Goal: Transaction & Acquisition: Register for event/course

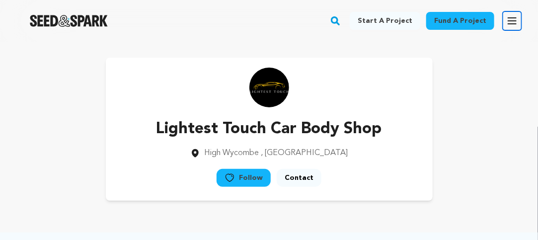
click at [514, 19] on icon "button" at bounding box center [512, 21] width 12 height 12
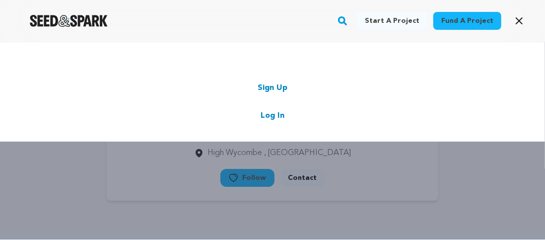
click at [268, 89] on link "Sign Up" at bounding box center [273, 88] width 30 height 12
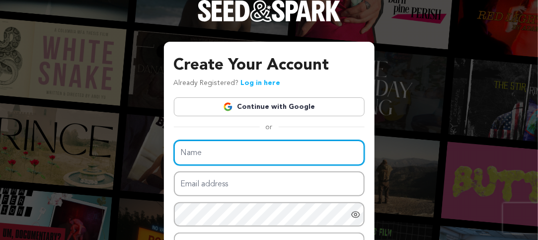
click at [199, 156] on input "Name" at bounding box center [269, 152] width 191 height 25
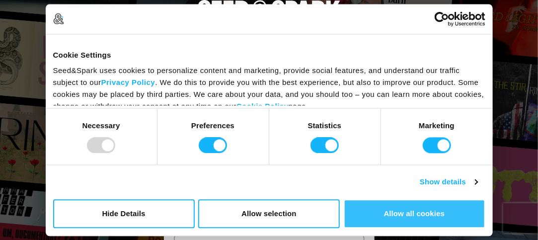
click at [432, 214] on button "Allow all cookies" at bounding box center [415, 213] width 142 height 29
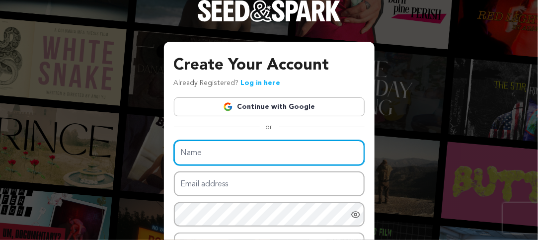
click at [227, 148] on input "Name" at bounding box center [269, 152] width 191 height 25
paste input "Tow Mates Limited"
type input "Tow Mates Limited"
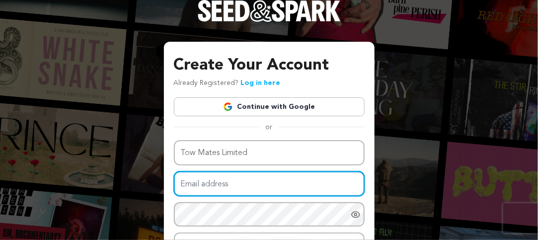
click at [237, 186] on input "Email address" at bounding box center [269, 183] width 191 height 25
type input "kmasn012@gmail.com"
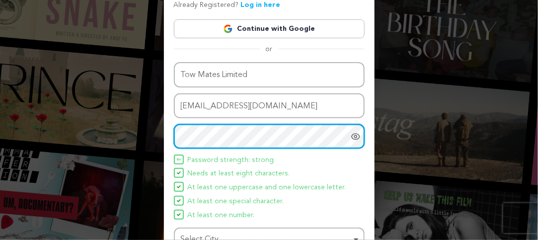
scroll to position [149, 0]
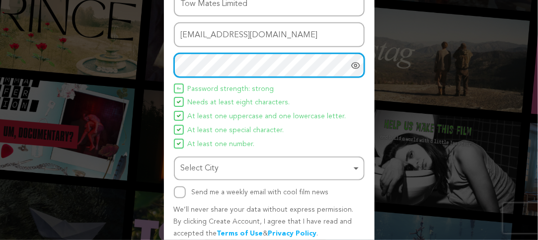
click at [354, 168] on div "Select City Remove item" at bounding box center [269, 168] width 181 height 18
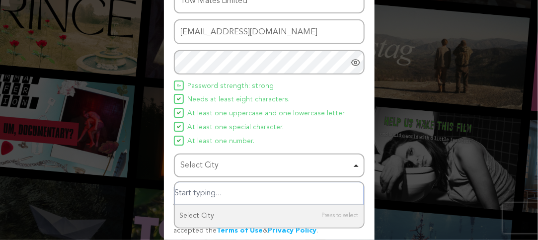
scroll to position [190, 0]
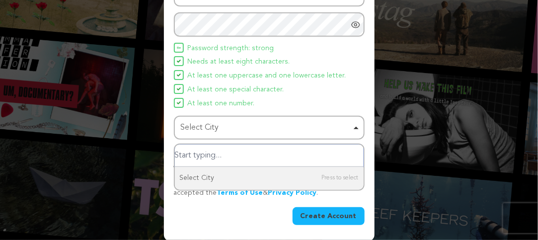
click at [353, 126] on div "Select City Remove item" at bounding box center [269, 128] width 181 height 18
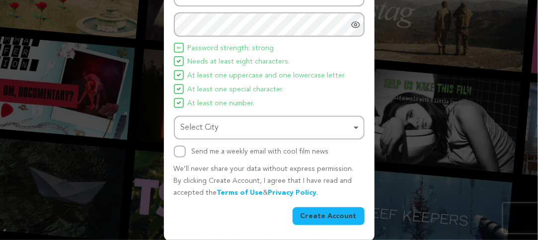
click at [353, 126] on div "Select City Remove item" at bounding box center [269, 128] width 181 height 18
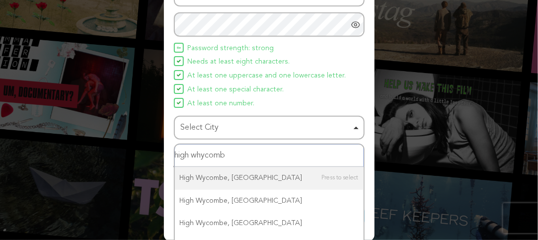
type input "high whycombe"
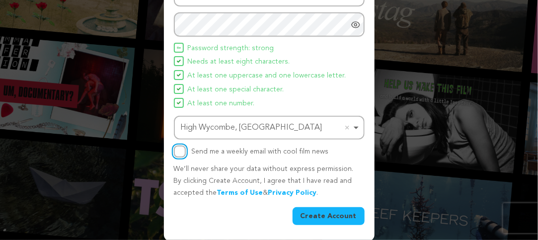
click at [184, 146] on input "Send me a weekly email with cool film news" at bounding box center [180, 151] width 12 height 12
checkbox input "true"
click at [336, 216] on button "Create Account" at bounding box center [328, 216] width 72 height 18
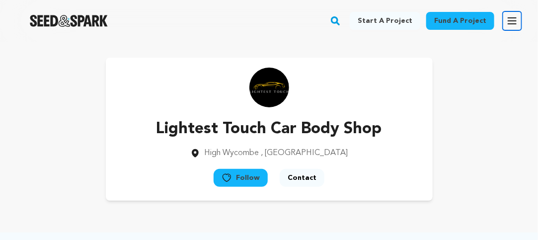
click at [510, 18] on icon "button" at bounding box center [512, 21] width 8 height 6
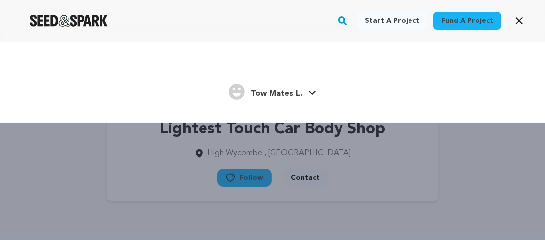
click at [294, 92] on span "Tow Mates L." at bounding box center [277, 94] width 52 height 8
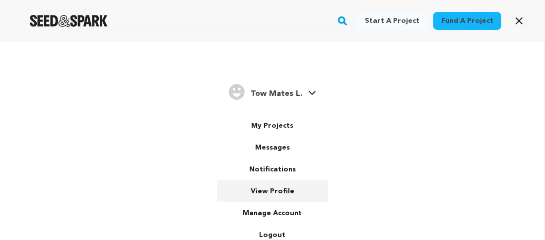
click at [279, 192] on link "View Profile" at bounding box center [272, 191] width 111 height 22
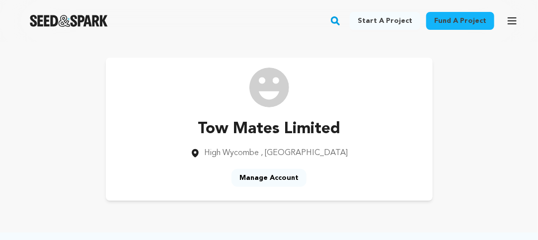
click at [273, 179] on link "Manage Account" at bounding box center [268, 178] width 75 height 18
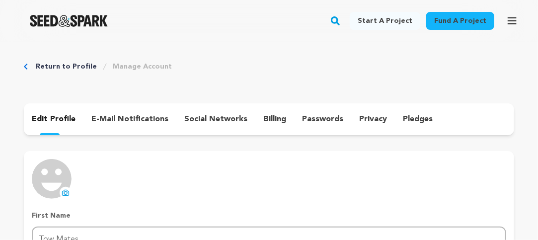
click at [52, 191] on img at bounding box center [52, 179] width 40 height 40
click at [66, 194] on icon at bounding box center [66, 193] width 4 height 3
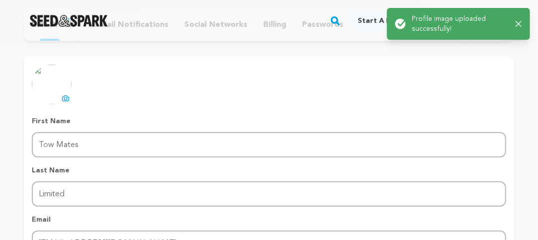
scroll to position [199, 0]
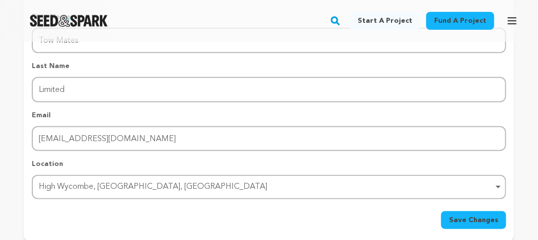
click at [479, 218] on span "Save Changes" at bounding box center [473, 220] width 49 height 10
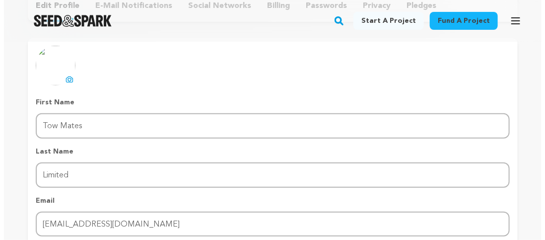
scroll to position [99, 0]
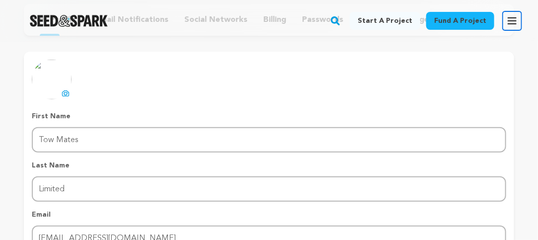
click at [514, 19] on icon "button" at bounding box center [512, 21] width 12 height 12
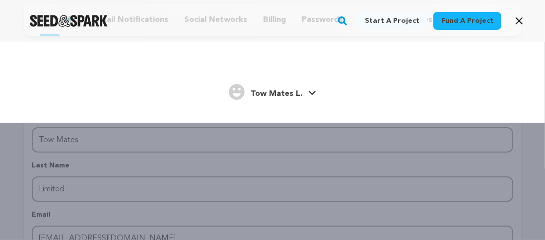
click at [285, 96] on span "Tow Mates L." at bounding box center [277, 94] width 52 height 8
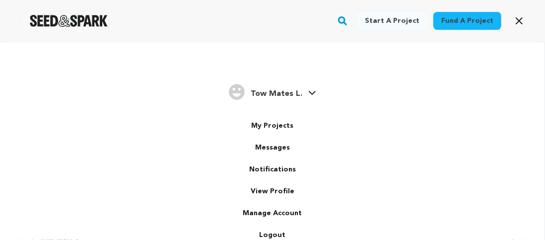
click at [309, 93] on icon at bounding box center [312, 93] width 7 height 4
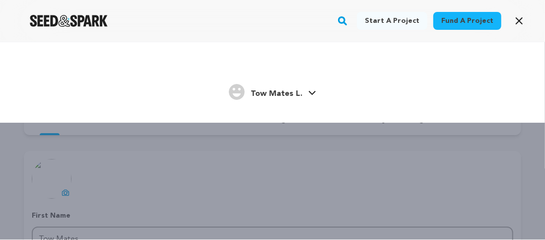
click at [276, 93] on span "Tow Mates L." at bounding box center [277, 94] width 52 height 8
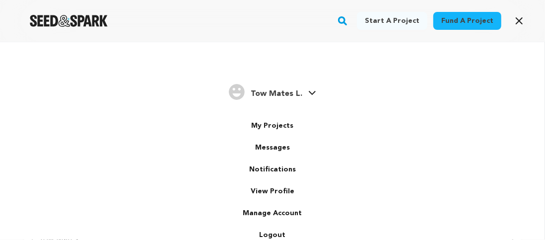
click at [276, 93] on span "Tow Mates L." at bounding box center [277, 94] width 52 height 8
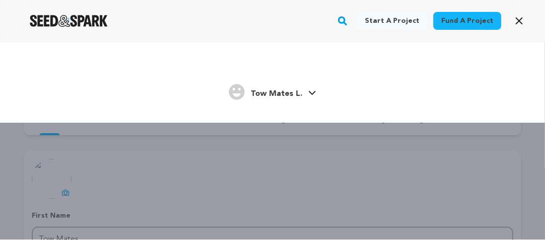
click at [276, 93] on span "Tow Mates L." at bounding box center [277, 94] width 52 height 8
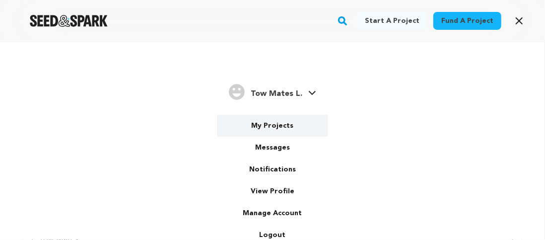
scroll to position [1, 0]
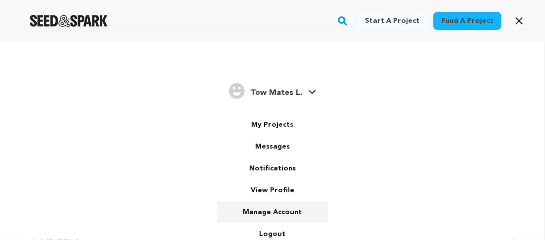
click at [278, 205] on link "Manage Account" at bounding box center [272, 212] width 111 height 22
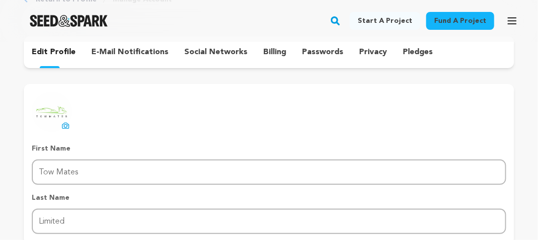
scroll to position [50, 0]
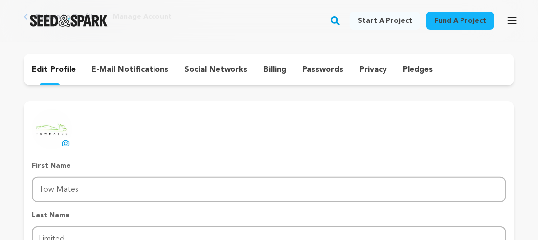
click at [211, 69] on p "social networks" at bounding box center [215, 70] width 63 height 12
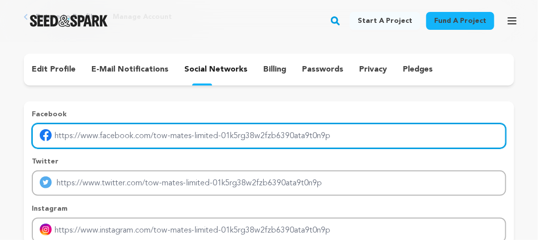
click at [214, 132] on input "Enter facebook profile link" at bounding box center [269, 135] width 474 height 25
click at [292, 143] on input "Enter facebook profile link" at bounding box center [269, 135] width 474 height 25
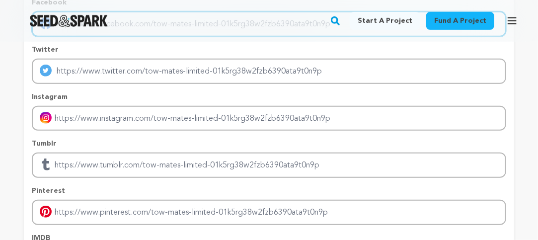
scroll to position [99, 0]
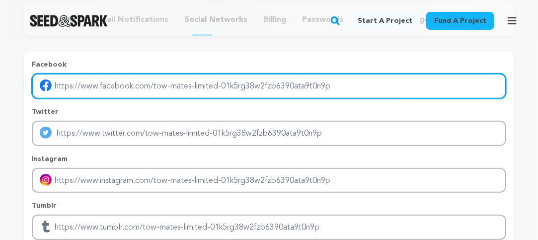
click at [139, 82] on input "Enter facebook profile link" at bounding box center [269, 85] width 474 height 25
paste input "[URL][DOMAIN_NAME]"
type input "[URL][DOMAIN_NAME]"
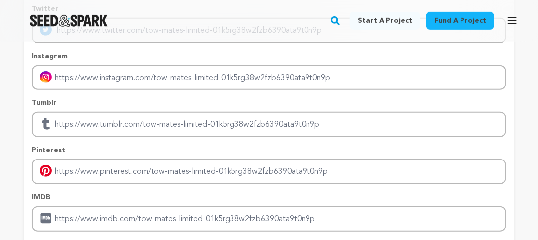
scroll to position [248, 0]
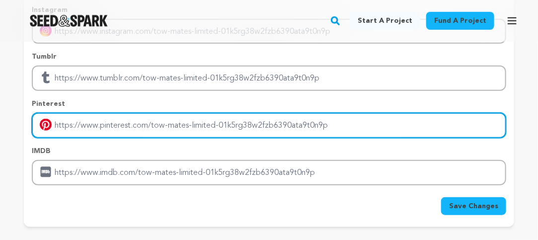
click at [194, 126] on input "Enter pinterest profile link" at bounding box center [269, 125] width 474 height 25
paste input "[URL][DOMAIN_NAME]"
click at [244, 118] on input "[URL][DOMAIN_NAME]" at bounding box center [269, 125] width 474 height 25
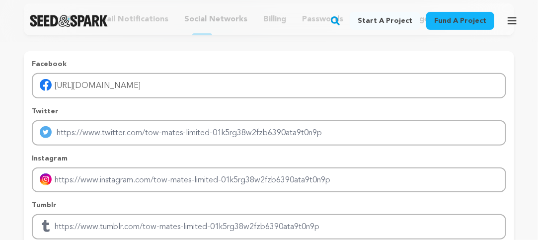
scroll to position [99, 0]
type input "[URL][DOMAIN_NAME]"
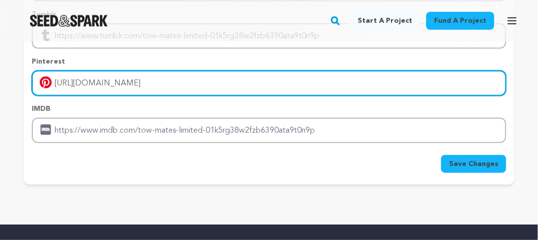
scroll to position [348, 0]
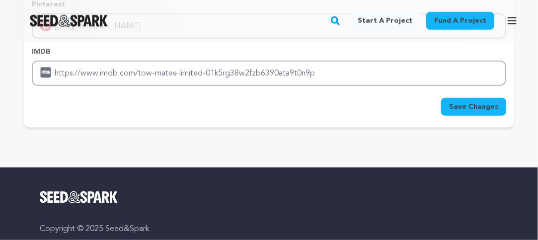
click at [468, 106] on span "Save Changes" at bounding box center [473, 107] width 49 height 10
click at [460, 107] on span "Save Changes" at bounding box center [473, 107] width 49 height 10
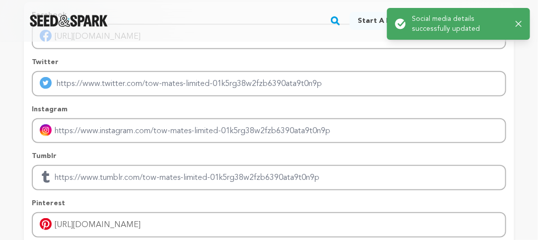
scroll to position [0, 0]
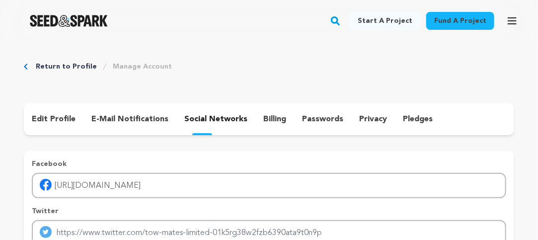
drag, startPoint x: 324, startPoint y: 124, endPoint x: 279, endPoint y: 150, distance: 51.9
click at [314, 120] on p "passwords" at bounding box center [322, 119] width 41 height 12
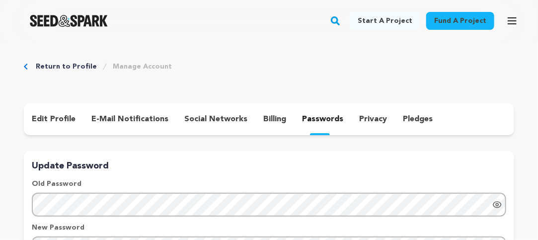
click at [361, 116] on p "privacy" at bounding box center [373, 119] width 28 height 12
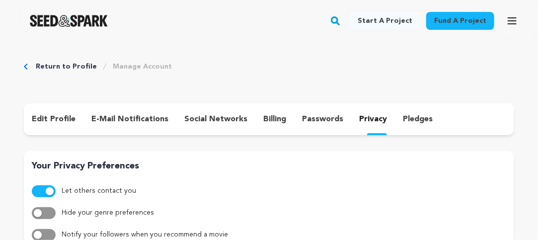
click at [404, 119] on p "pledges" at bounding box center [418, 119] width 30 height 12
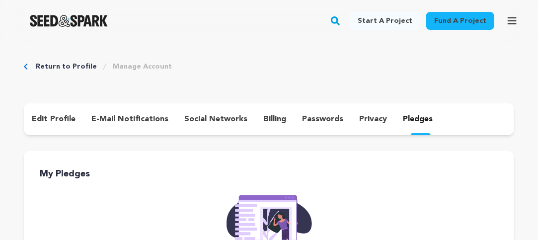
click at [364, 122] on p "privacy" at bounding box center [373, 119] width 28 height 12
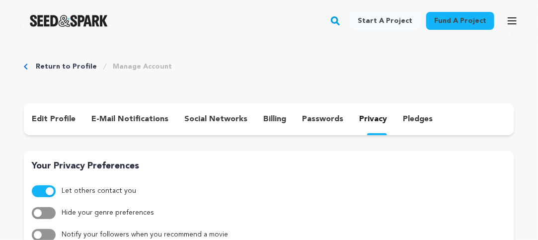
drag, startPoint x: 325, startPoint y: 120, endPoint x: 294, endPoint y: 118, distance: 30.8
click at [323, 120] on p "passwords" at bounding box center [322, 119] width 41 height 12
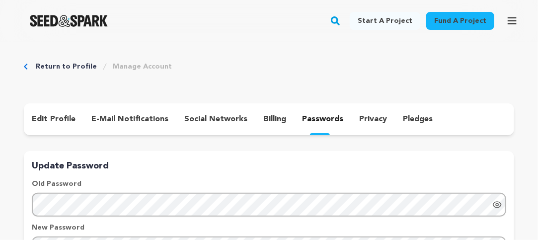
click at [263, 116] on p "billing" at bounding box center [274, 119] width 23 height 12
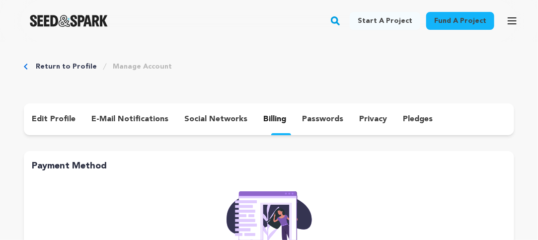
click at [234, 115] on p "social networks" at bounding box center [215, 119] width 63 height 12
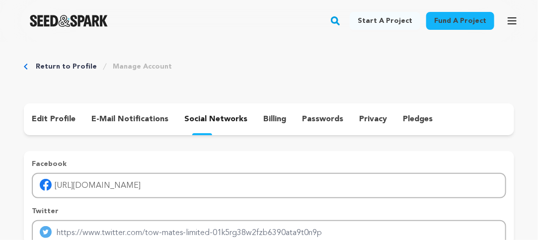
click at [139, 114] on p "e-mail notifications" at bounding box center [129, 119] width 77 height 12
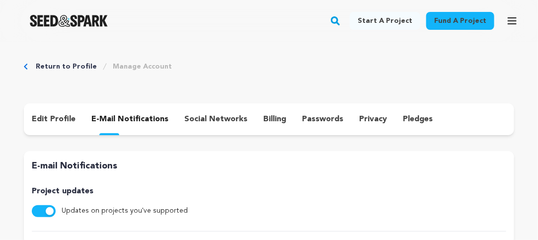
click at [50, 116] on p "edit profile" at bounding box center [54, 119] width 44 height 12
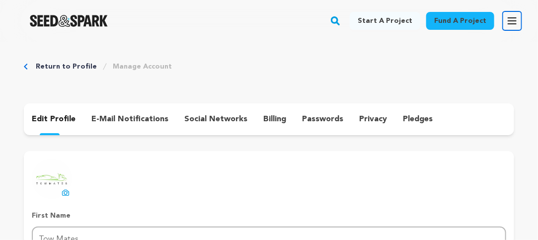
click at [511, 18] on icon "button" at bounding box center [512, 21] width 8 height 6
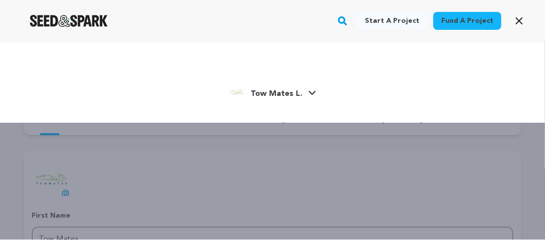
click at [288, 93] on span "Tow Mates L." at bounding box center [277, 94] width 52 height 8
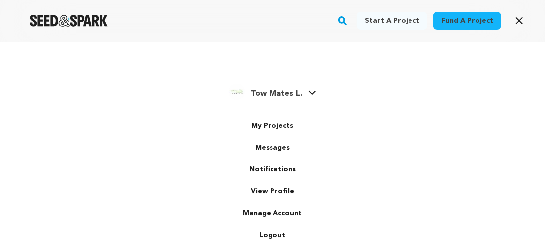
click at [251, 92] on span "Tow Mates L." at bounding box center [277, 94] width 52 height 8
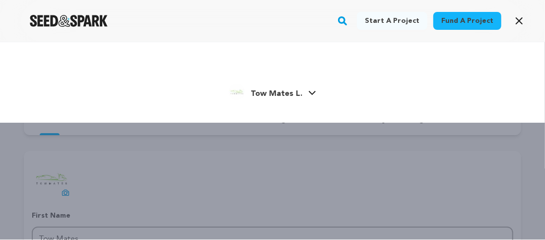
click at [231, 91] on img "Tow Mates L.'s Profile" at bounding box center [237, 92] width 16 height 16
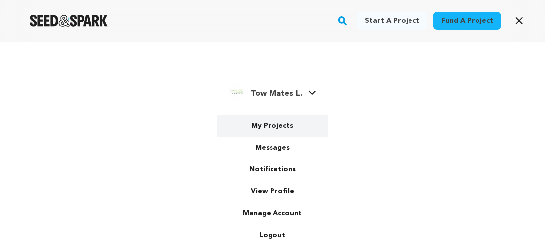
click at [277, 123] on link "My Projects" at bounding box center [272, 126] width 111 height 22
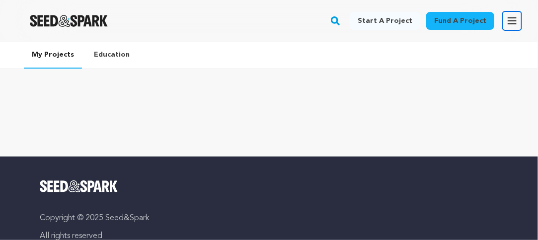
click at [512, 20] on icon "button" at bounding box center [512, 21] width 8 height 6
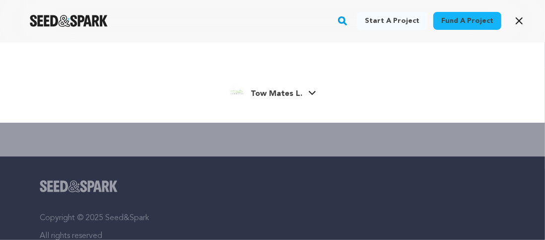
click at [310, 90] on icon at bounding box center [312, 92] width 8 height 5
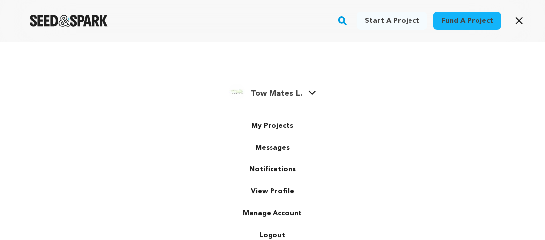
click at [290, 94] on span "Tow Mates L." at bounding box center [277, 94] width 52 height 8
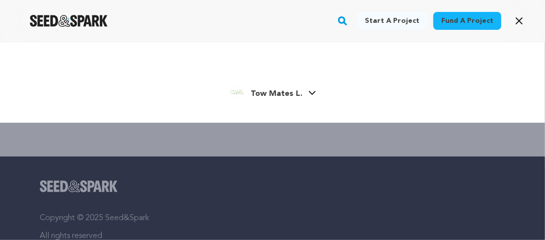
click at [271, 90] on span "Tow Mates L." at bounding box center [277, 94] width 52 height 8
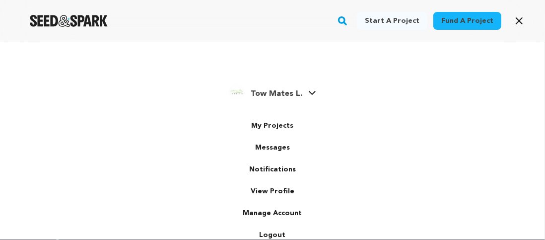
click at [271, 90] on span "Tow Mates L." at bounding box center [277, 94] width 52 height 8
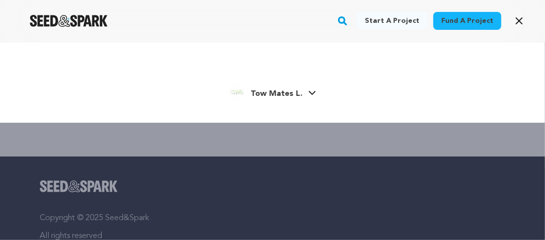
click at [271, 90] on span "Tow Mates L." at bounding box center [277, 94] width 52 height 8
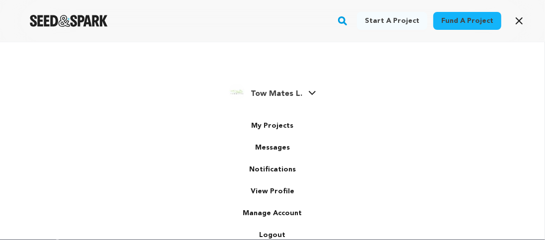
click at [271, 90] on span "Tow Mates L." at bounding box center [277, 94] width 52 height 8
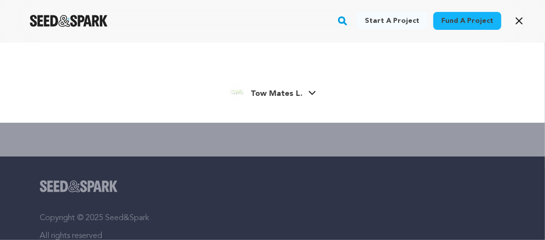
click at [406, 20] on link "Start a project" at bounding box center [392, 21] width 71 height 18
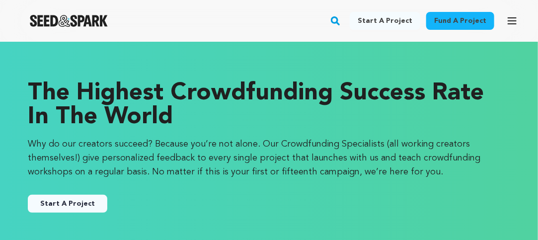
click at [62, 205] on button "Start A Project" at bounding box center [67, 204] width 79 height 18
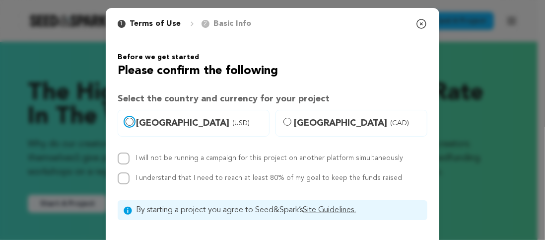
click at [127, 120] on input "[GEOGRAPHIC_DATA] (USD)" at bounding box center [130, 122] width 8 height 8
radio input "true"
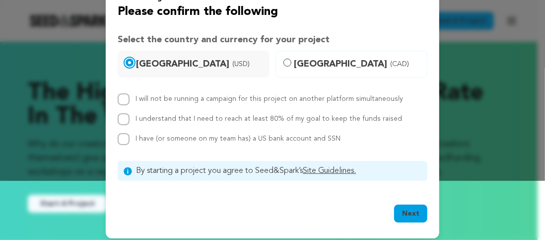
scroll to position [65, 0]
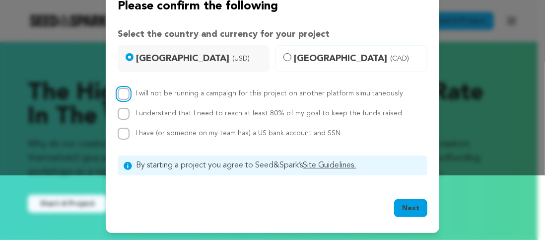
click at [118, 94] on input "I will not be running a campaign for this project on another platform simultane…" at bounding box center [124, 94] width 12 height 12
checkbox input "true"
click at [118, 111] on input "I understand that I need to reach at least 80% of my goal to keep the funds rai…" at bounding box center [124, 114] width 12 height 12
checkbox input "true"
click at [118, 136] on input "I have (or someone on my team has) a US bank account and SSN" at bounding box center [124, 134] width 12 height 12
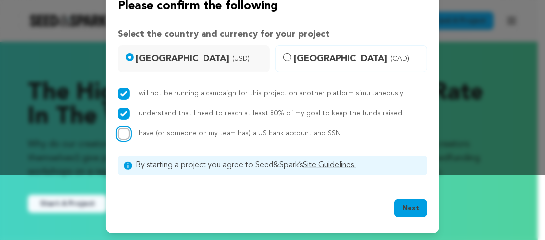
checkbox input "true"
click at [406, 208] on button "Next" at bounding box center [410, 208] width 33 height 18
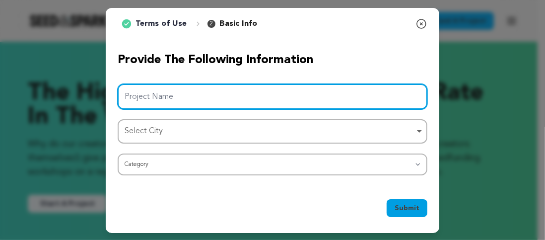
click at [206, 99] on input "Project Name" at bounding box center [273, 96] width 310 height 25
click at [166, 103] on input "Project Name" at bounding box center [273, 96] width 310 height 25
paste input "Tow Mates Limited"
click at [168, 133] on div "Select City Remove item" at bounding box center [270, 131] width 290 height 14
type input "Tow Mates Limited"
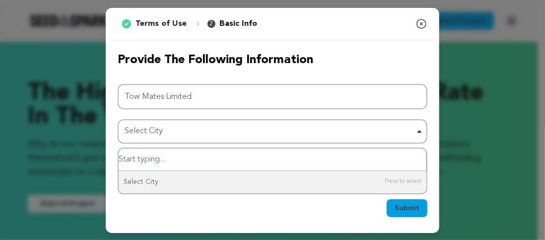
click at [422, 132] on div "Select City Remove item" at bounding box center [273, 131] width 300 height 18
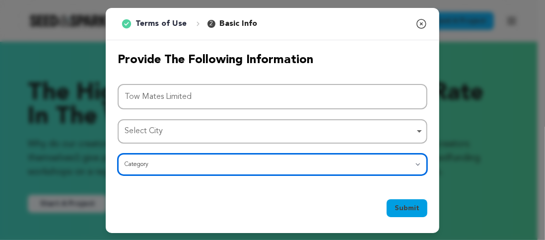
click at [420, 168] on select "Category Film Feature Film Short Series Film Festival Company Music Video VR Ex…" at bounding box center [273, 164] width 310 height 22
click at [419, 166] on select "Category Film Feature Film Short Series Film Festival Company Music Video VR Ex…" at bounding box center [273, 164] width 310 height 22
click at [415, 129] on div "Select City Remove item" at bounding box center [273, 131] width 300 height 18
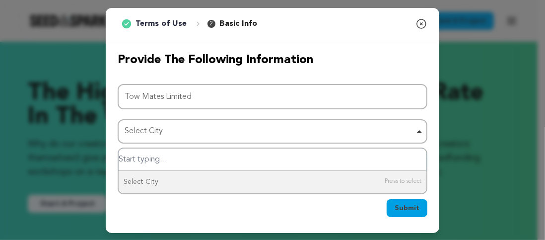
click at [415, 129] on div "Select City Remove item" at bounding box center [273, 131] width 300 height 18
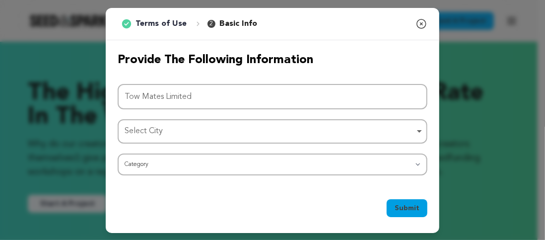
click at [415, 129] on div "Select City Remove item" at bounding box center [273, 131] width 300 height 18
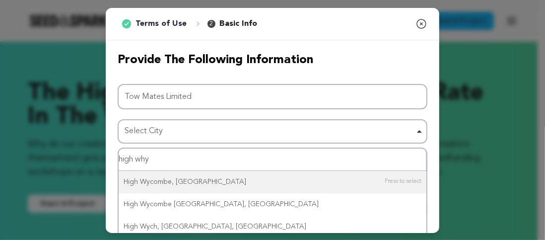
type input "high whyc"
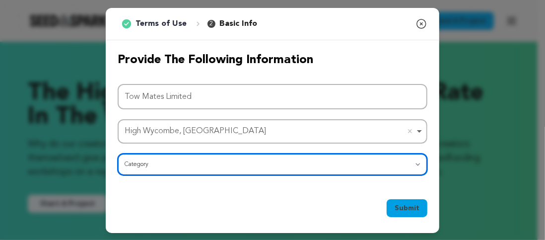
click at [409, 162] on select "Category Film Feature Film Short Series Film Festival Company Music Video VR Ex…" at bounding box center [273, 164] width 310 height 22
select select "10117"
click at [118, 153] on select "Category Film Feature Film Short Series Film Festival Company Music Video VR Ex…" at bounding box center [273, 164] width 310 height 22
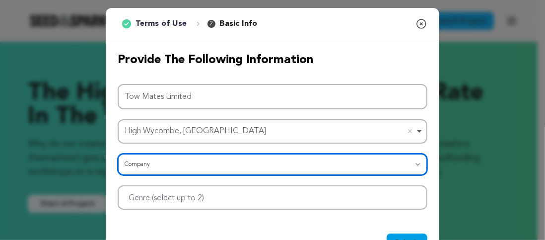
click at [407, 196] on div at bounding box center [273, 197] width 310 height 24
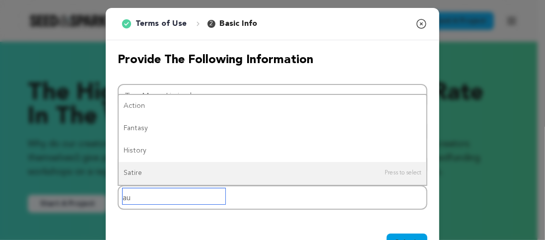
type input "a"
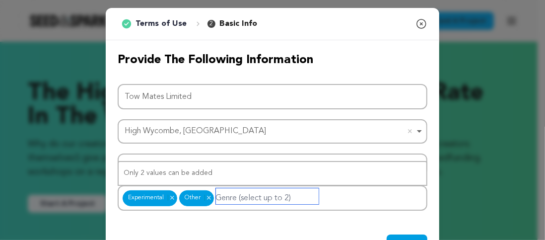
scroll to position [35, 0]
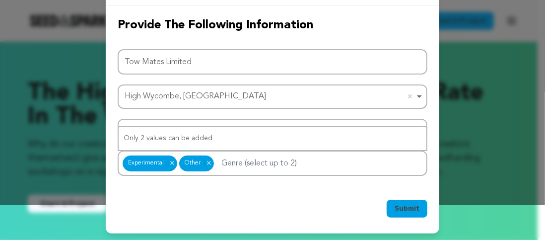
click at [402, 208] on span "Submit" at bounding box center [407, 209] width 25 height 10
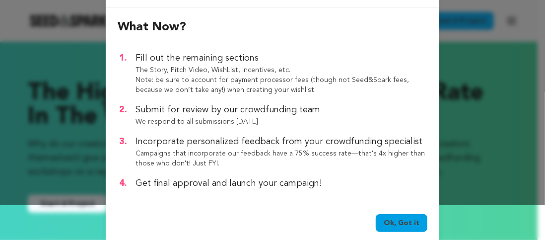
click at [403, 222] on link "Ok, Got it" at bounding box center [402, 223] width 52 height 18
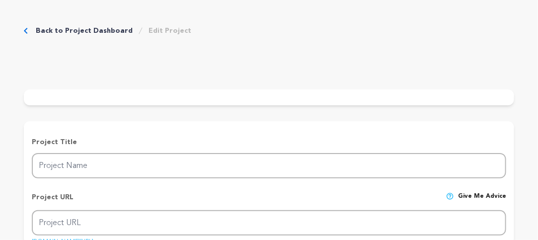
type input "Tow Mates Limited"
type input "tow-mates-limited"
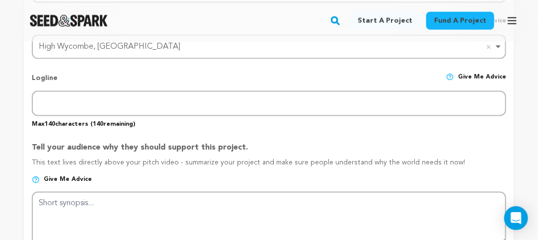
scroll to position [497, 0]
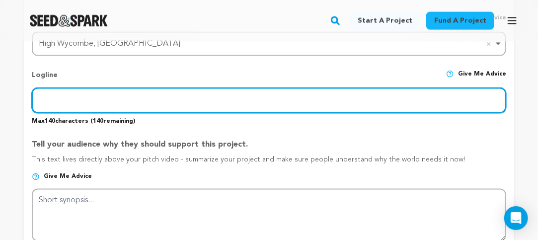
click at [207, 110] on input "text" at bounding box center [269, 100] width 474 height 25
click at [123, 113] on input "text" at bounding box center [269, 100] width 474 height 25
paste input "Tow Mates is a trusted emergency towing service in High Wycombe, United Kingdom…"
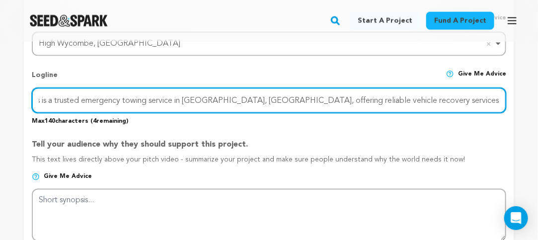
scroll to position [0, 34]
click at [496, 110] on input "Tow Mates is a trusted emergency towing service in High Wycombe, United Kingdom…" at bounding box center [269, 100] width 474 height 25
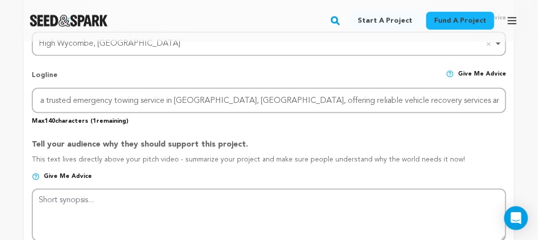
scroll to position [0, 0]
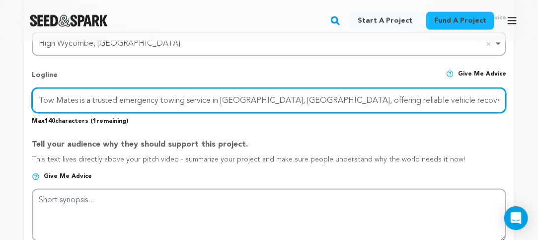
click at [485, 104] on input "Tow Mates is a trusted emergency towing service in High Wycombe, United Kingdom…" at bounding box center [269, 100] width 474 height 25
click at [487, 106] on input "Tow Mates is a trusted emergency towing service in High Wycombe, United Kingdom…" at bounding box center [269, 100] width 474 height 25
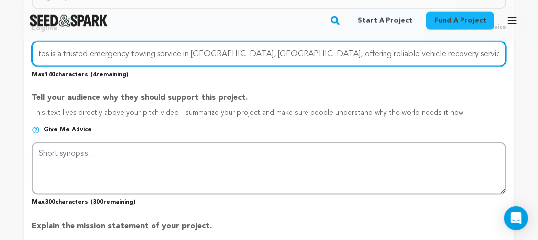
scroll to position [596, 0]
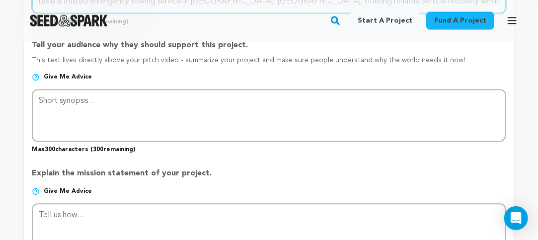
type input "Tow Mates is a trusted emergency towing service in High Wycombe, United Kingdom…"
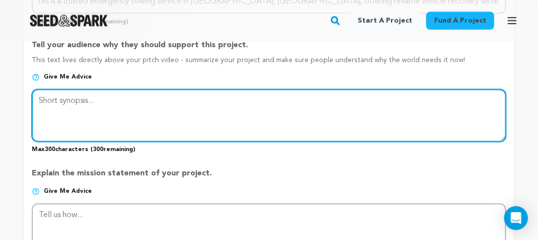
scroll to position [0, 0]
click at [179, 135] on textarea at bounding box center [269, 115] width 474 height 53
click at [154, 130] on textarea at bounding box center [269, 115] width 474 height 53
paste textarea "Our skilled team provides jump start car service, tyre replacement, fuel supply…"
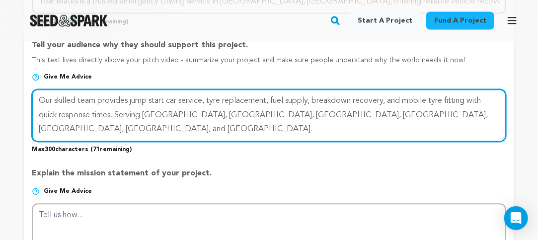
paste textarea "we ensure your safety and satisfaction on every call."
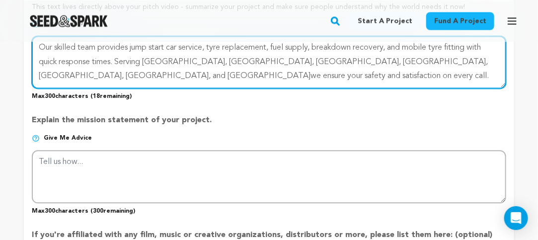
scroll to position [695, 0]
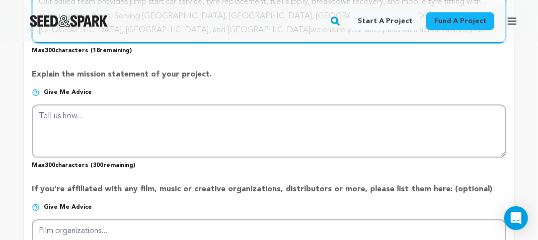
type textarea "Our skilled team provides jump start car service, tyre replacement, fuel supply…"
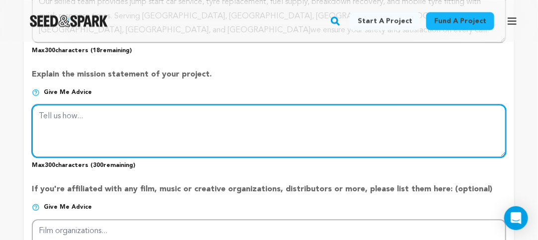
click at [231, 130] on textarea at bounding box center [269, 130] width 474 height 53
click at [209, 150] on textarea at bounding box center [269, 130] width 474 height 53
paste textarea "From car towing to transport service, we handle every situation with care and p…"
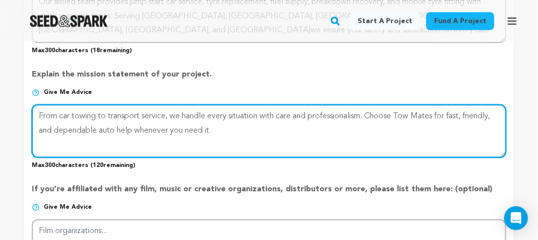
click at [296, 146] on textarea at bounding box center [269, 130] width 474 height 53
type textarea "From car towing to transport service, we handle every situation with care and p…"
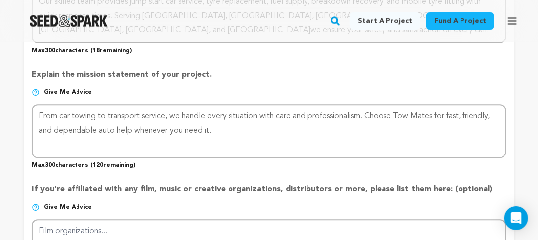
click at [267, 88] on p "Explain the mission statement of your project." at bounding box center [269, 79] width 474 height 20
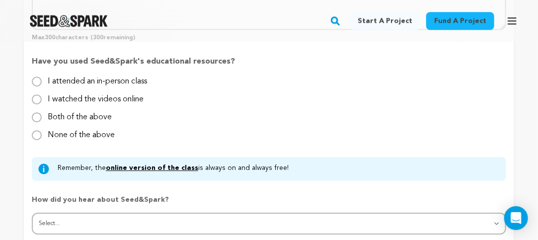
scroll to position [943, 0]
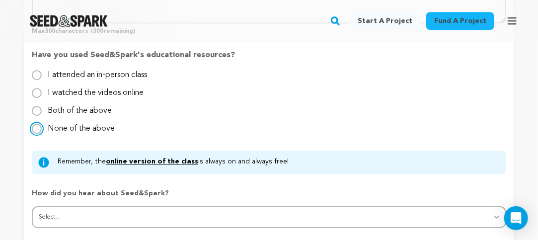
click at [38, 134] on input "None of the above" at bounding box center [37, 129] width 10 height 10
radio input "true"
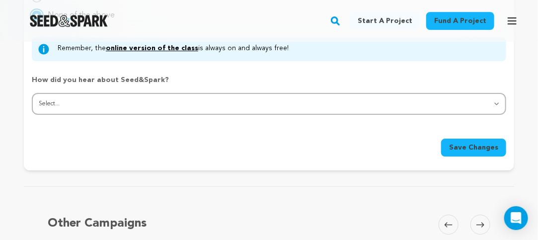
scroll to position [1043, 0]
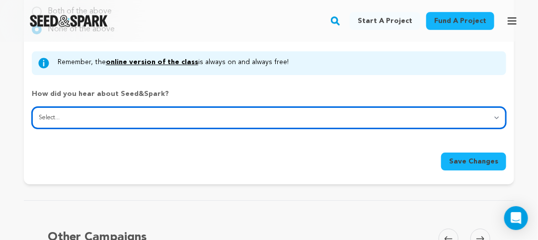
click at [500, 121] on select "Select... From a friend Social media Film festival or film organization Took an…" at bounding box center [269, 118] width 474 height 22
select select "7"
click at [32, 111] on select "Select... From a friend Social media Film festival or film organization Took an…" at bounding box center [269, 118] width 474 height 22
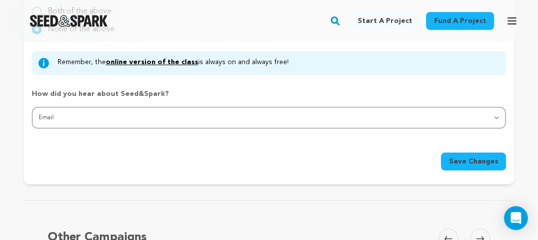
click at [481, 166] on span "Save Changes" at bounding box center [473, 161] width 49 height 10
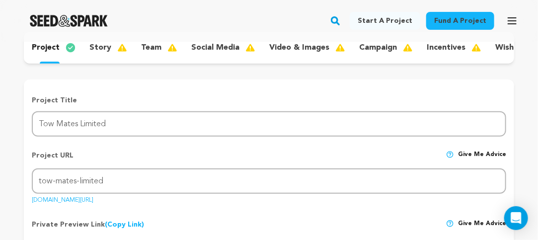
scroll to position [0, 0]
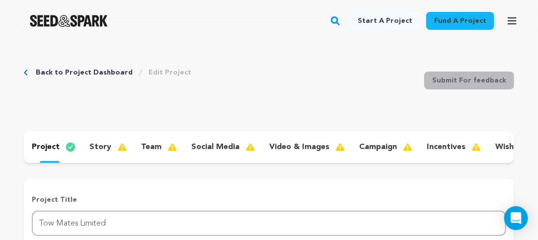
click at [226, 145] on p "social media" at bounding box center [215, 147] width 48 height 12
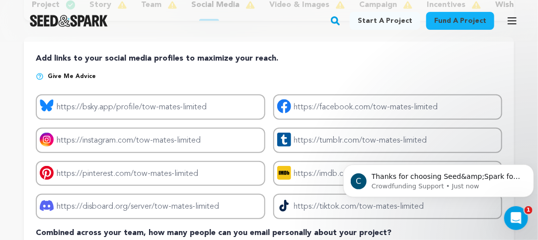
scroll to position [50, 0]
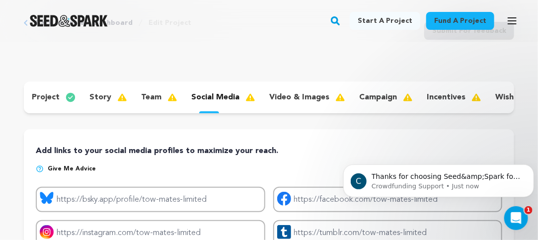
click at [145, 95] on p "team" at bounding box center [151, 97] width 20 height 12
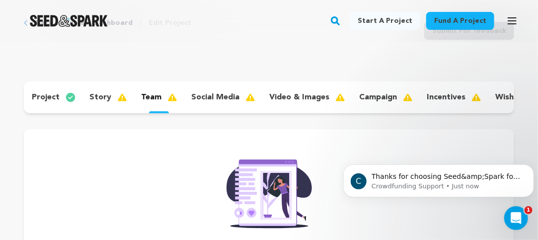
click at [102, 96] on p "story" at bounding box center [100, 97] width 22 height 12
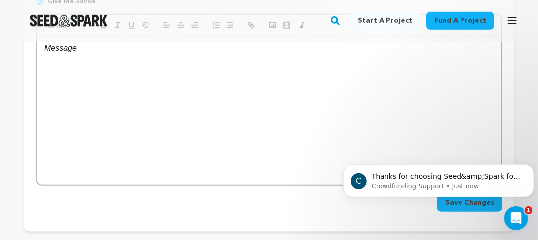
scroll to position [199, 0]
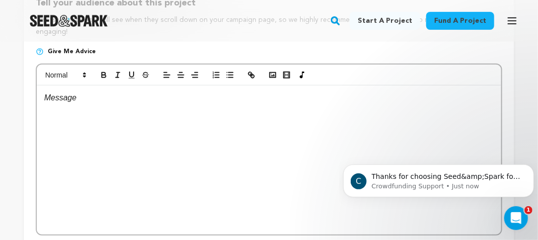
click at [235, 150] on div at bounding box center [269, 159] width 464 height 149
click at [158, 147] on div at bounding box center [269, 159] width 464 height 149
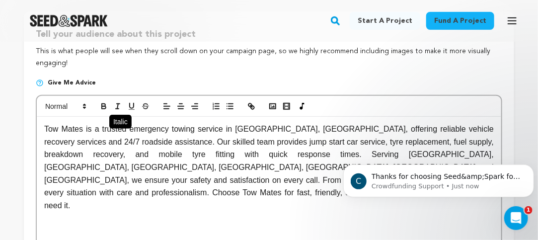
scroll to position [149, 0]
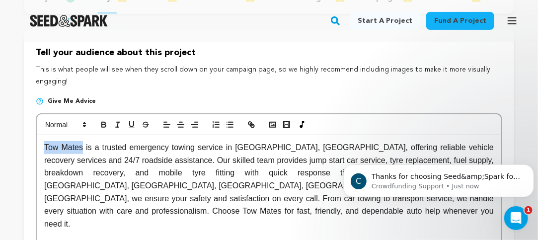
drag, startPoint x: 64, startPoint y: 155, endPoint x: 35, endPoint y: 154, distance: 29.3
click at [35, 154] on div "Tell your audience about this project This is what people will see when they sc…" at bounding box center [269, 180] width 490 height 301
click at [255, 129] on icon "button" at bounding box center [251, 124] width 9 height 9
click at [253, 129] on icon "button" at bounding box center [251, 124] width 9 height 9
click at [165, 204] on p "Tow Mates is a trusted emergency towing service in High Wycombe, United Kingdom…" at bounding box center [268, 185] width 449 height 89
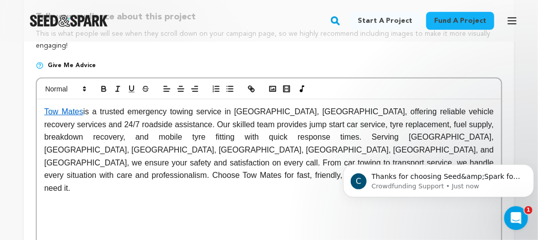
scroll to position [199, 0]
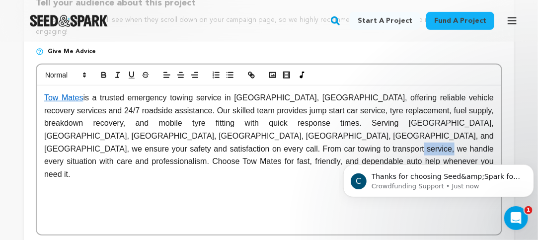
drag, startPoint x: 249, startPoint y: 156, endPoint x: 212, endPoint y: 155, distance: 37.3
click at [212, 155] on p "Tow Mates is a trusted emergency towing service in High Wycombe, United Kingdom…" at bounding box center [268, 135] width 449 height 89
click at [251, 78] on icon "button" at bounding box center [252, 75] width 3 height 3
click at [250, 76] on line "button" at bounding box center [251, 75] width 2 height 2
click at [274, 191] on div "Tow Mates is a trusted emergency towing service in High Wycombe, United Kingdom…" at bounding box center [269, 159] width 464 height 149
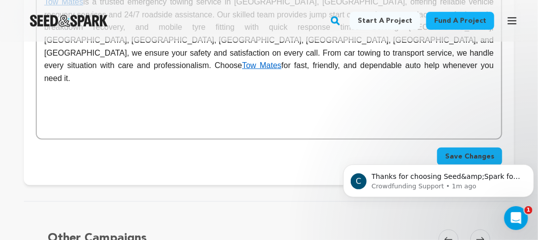
scroll to position [348, 0]
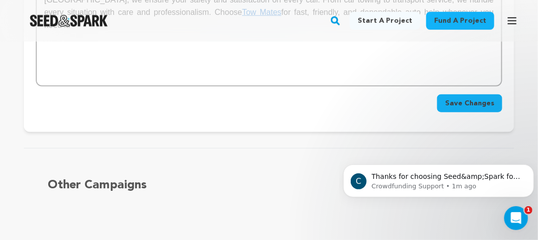
click at [457, 112] on button "Save Changes" at bounding box center [469, 103] width 65 height 18
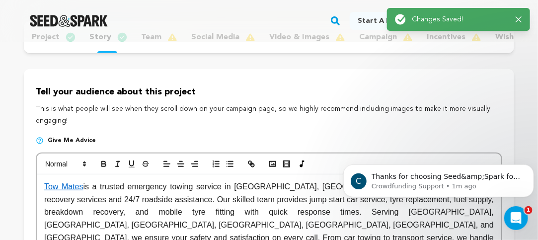
scroll to position [0, 0]
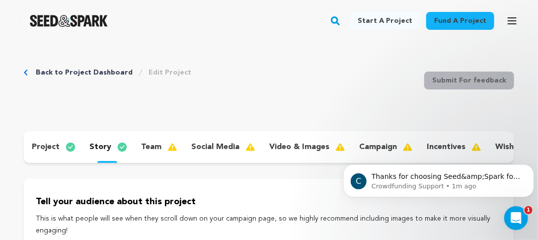
click at [147, 146] on p "team" at bounding box center [151, 147] width 20 height 12
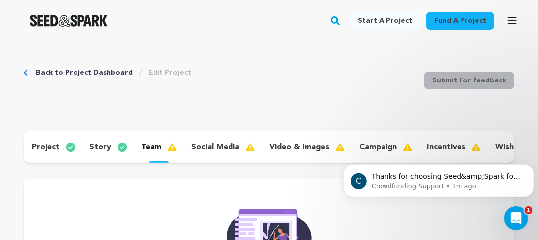
click at [50, 144] on p "project" at bounding box center [46, 147] width 28 height 12
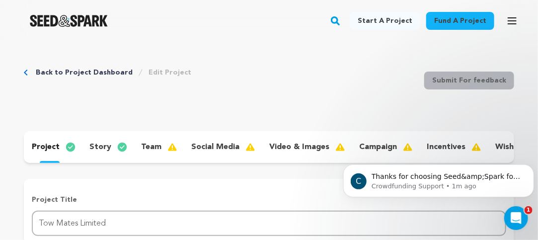
click at [97, 146] on p "story" at bounding box center [100, 147] width 22 height 12
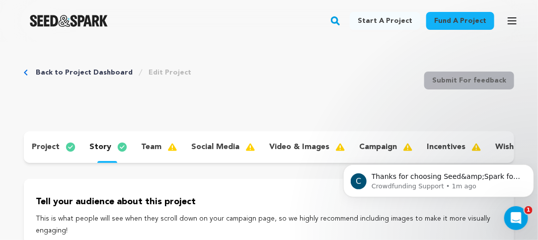
click at [156, 151] on p "team" at bounding box center [151, 147] width 20 height 12
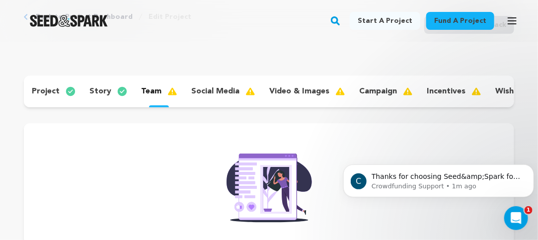
scroll to position [99, 0]
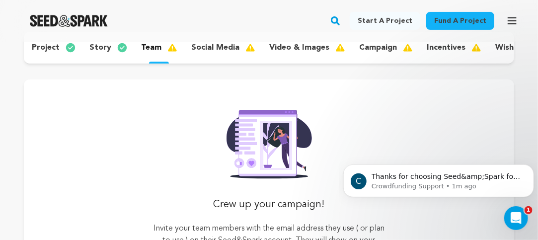
click at [220, 50] on p "social media" at bounding box center [215, 48] width 48 height 12
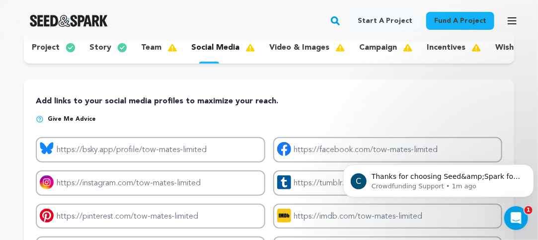
click at [290, 49] on p "video & images" at bounding box center [299, 48] width 60 height 12
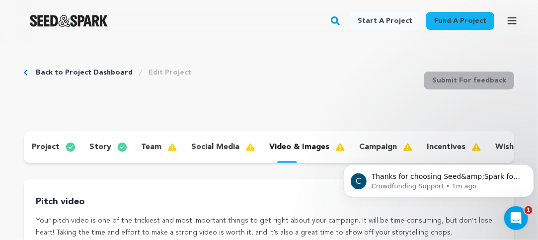
click at [373, 145] on html "C Thanks for choosing Seed&amp;Spark for your project! If you have any question…" at bounding box center [438, 178] width 199 height 70
click at [376, 146] on html "C Thanks for choosing Seed&amp;Spark for your project! If you have any question…" at bounding box center [438, 178] width 199 height 70
click at [371, 147] on body "C Thanks for choosing Seed&amp;Spark for your project! If you have any question…" at bounding box center [438, 178] width 191 height 62
click at [449, 153] on body "C Thanks for choosing Seed&amp;Spark for your project! If you have any question…" at bounding box center [438, 178] width 191 height 62
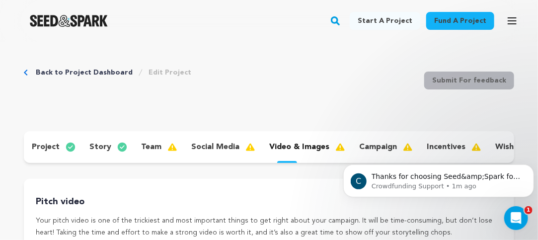
click at [442, 145] on html "C Thanks for choosing Seed&amp;Spark for your project! If you have any question…" at bounding box center [438, 178] width 199 height 70
click at [495, 145] on html "C Thanks for choosing Seed&amp;Spark for your project! If you have any question…" at bounding box center [438, 178] width 199 height 70
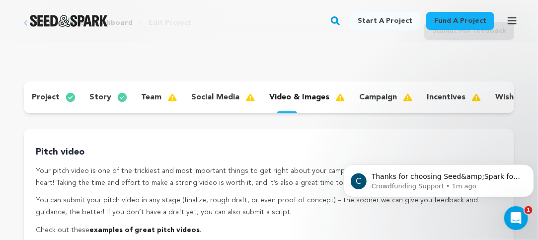
click at [375, 96] on p "campaign" at bounding box center [378, 97] width 38 height 12
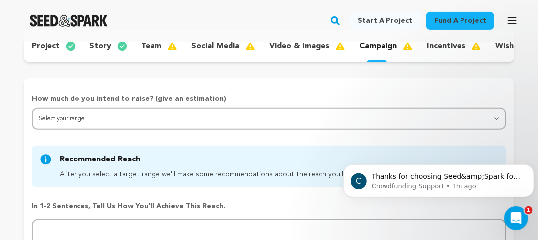
scroll to position [50, 0]
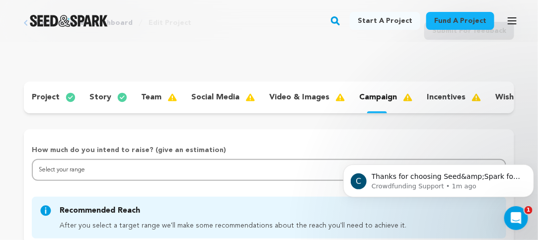
click at [448, 94] on p "incentives" at bounding box center [446, 97] width 39 height 12
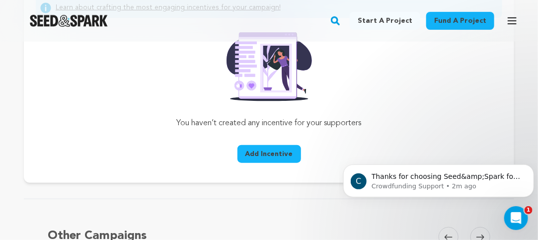
scroll to position [50, 0]
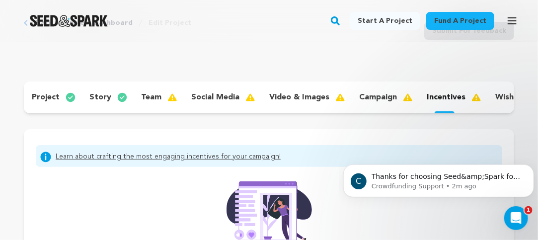
click at [501, 96] on p "wishlist" at bounding box center [510, 97] width 30 height 12
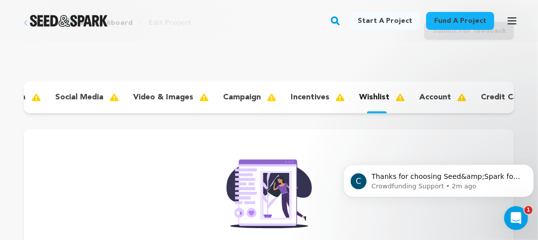
scroll to position [0, 161]
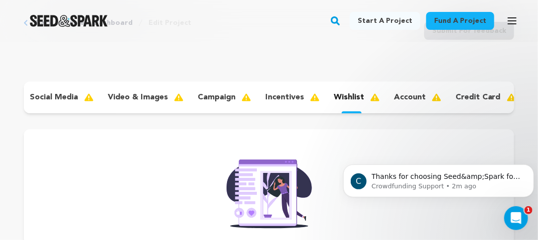
click at [410, 93] on p "account" at bounding box center [410, 97] width 32 height 12
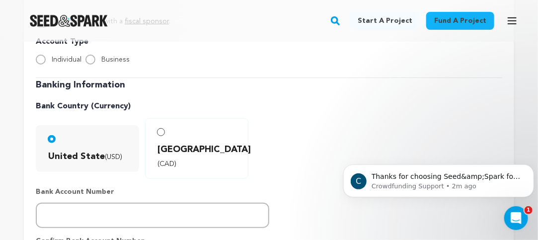
scroll to position [50, 0]
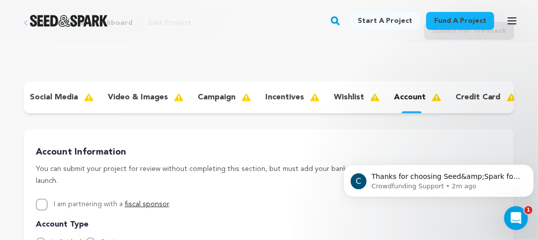
click at [476, 94] on p "credit card" at bounding box center [477, 97] width 45 height 12
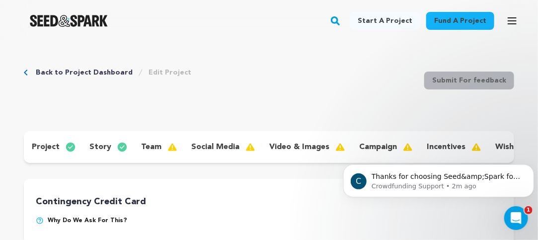
click at [48, 143] on p "project" at bounding box center [46, 147] width 28 height 12
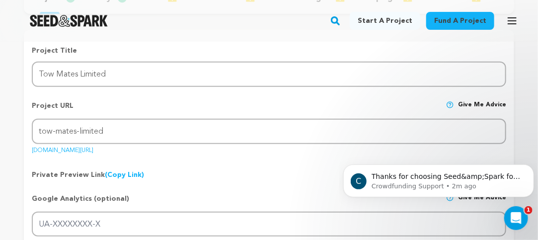
scroll to position [199, 0]
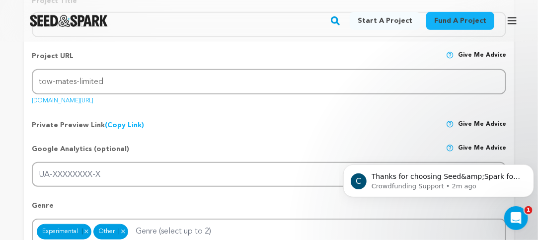
click at [153, 105] on div "Project URL Give me advice Project URL tow-mates-limited seedandspark.com/fund/…" at bounding box center [269, 74] width 474 height 63
click at [114, 129] on link "(Copy Link) Copy private preview link" at bounding box center [124, 125] width 39 height 7
